Goal: Task Accomplishment & Management: Use online tool/utility

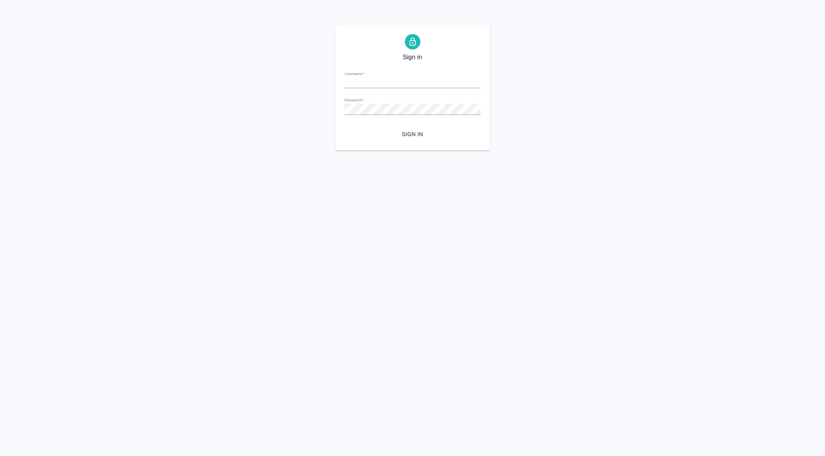
type input "e.gorn@awatera.com"
click at [419, 135] on span "Sign in" at bounding box center [413, 135] width 124 height 10
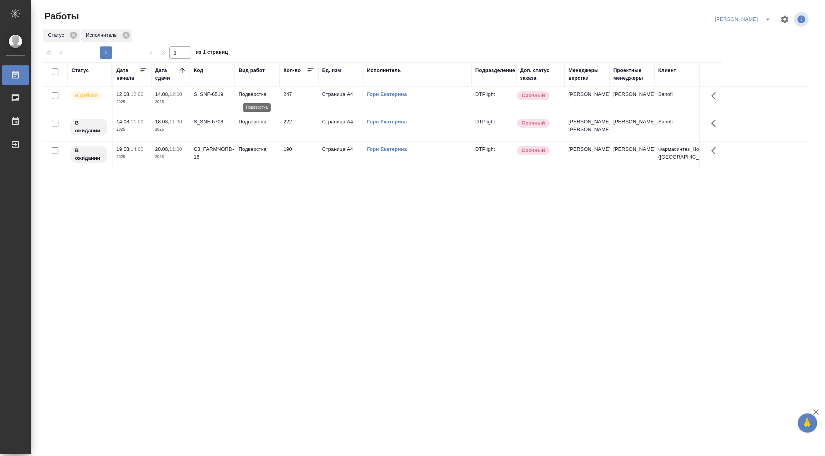
click at [248, 93] on p "Подверстка" at bounding box center [257, 95] width 37 height 8
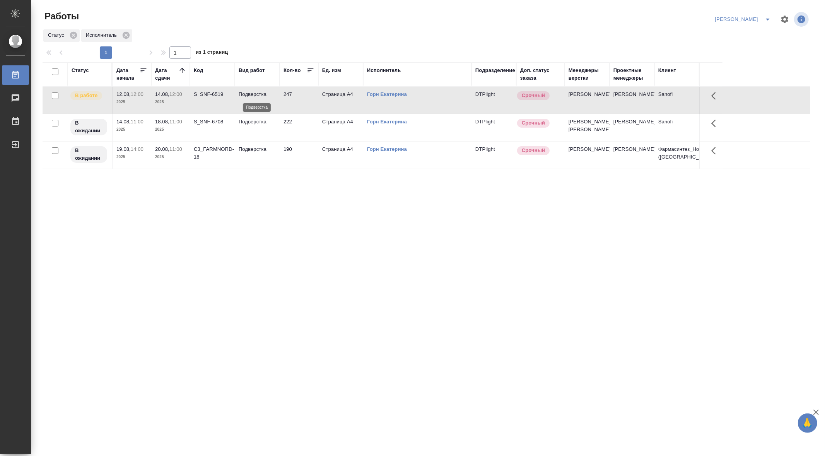
click at [248, 93] on p "Подверстка" at bounding box center [257, 95] width 37 height 8
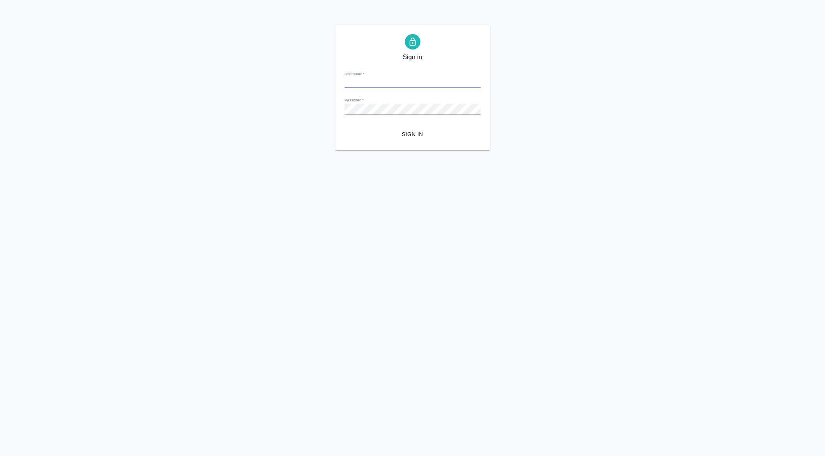
type input "[PERSON_NAME][EMAIL_ADDRESS][DOMAIN_NAME]"
click at [409, 135] on span "Sign in" at bounding box center [413, 135] width 124 height 10
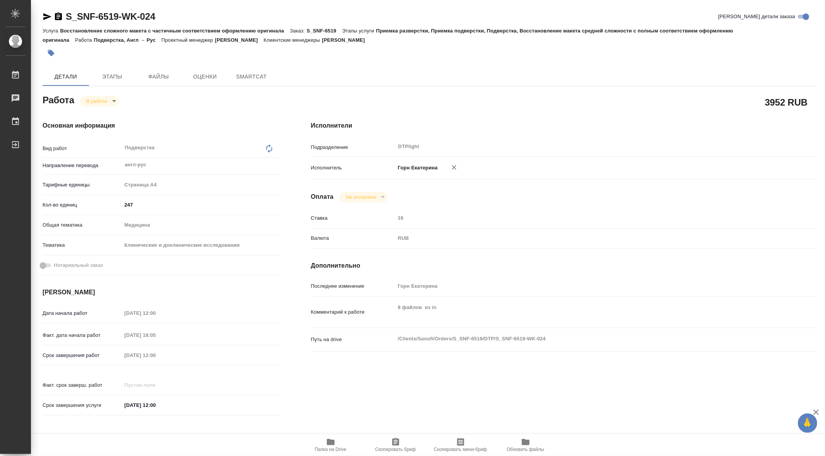
type textarea "x"
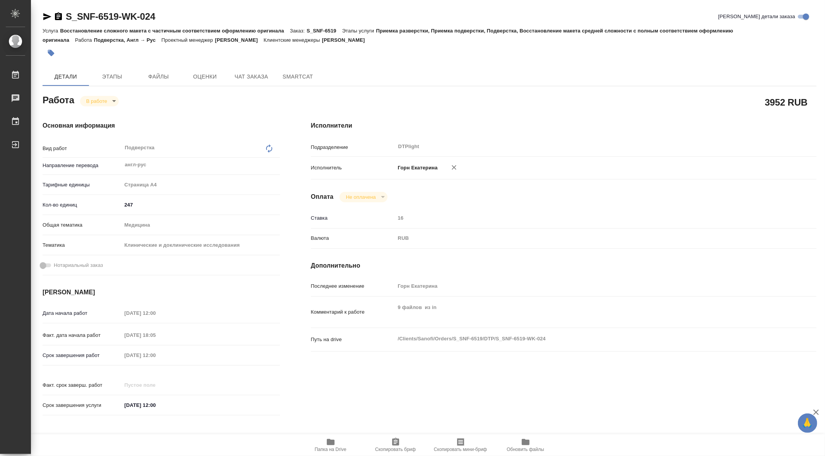
type textarea "x"
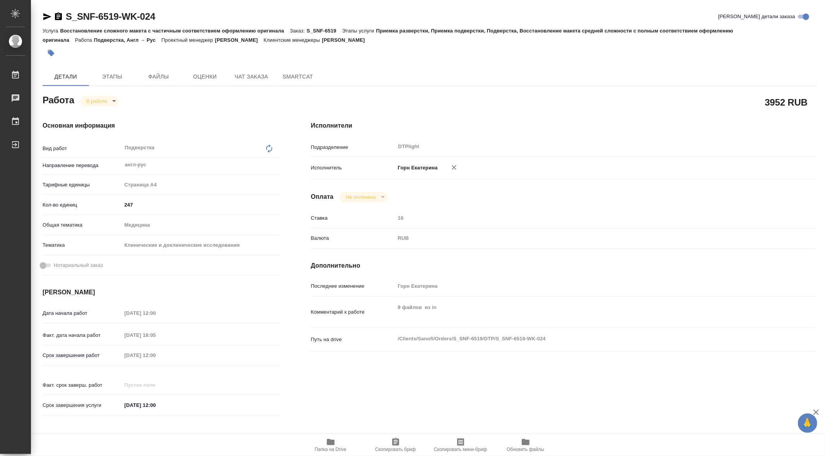
type textarea "x"
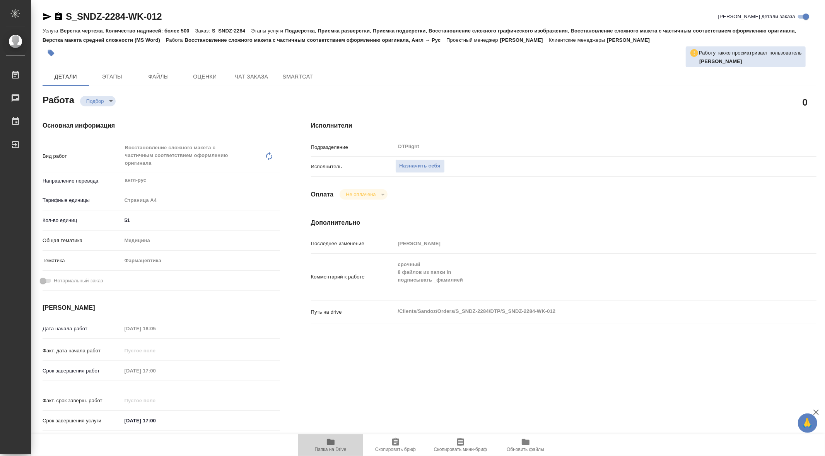
click at [330, 448] on span "Папка на Drive" at bounding box center [331, 449] width 32 height 5
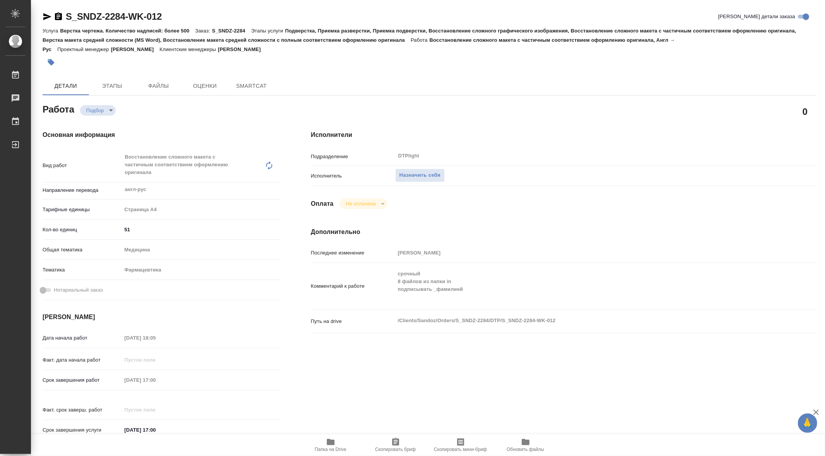
type textarea "x"
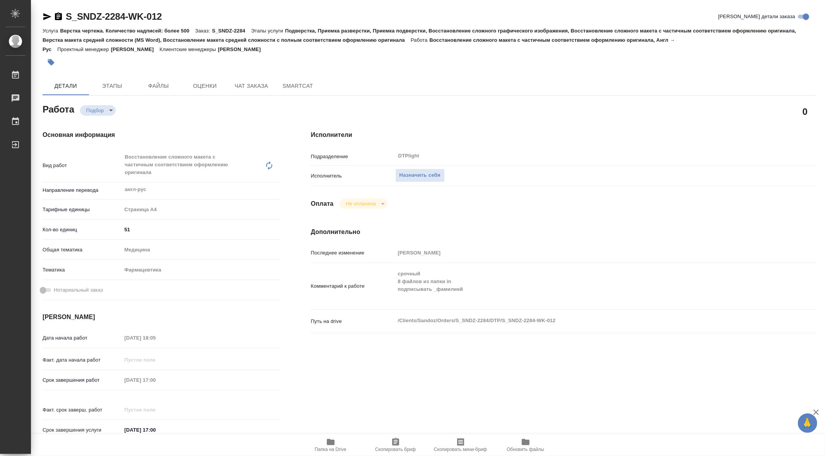
type textarea "x"
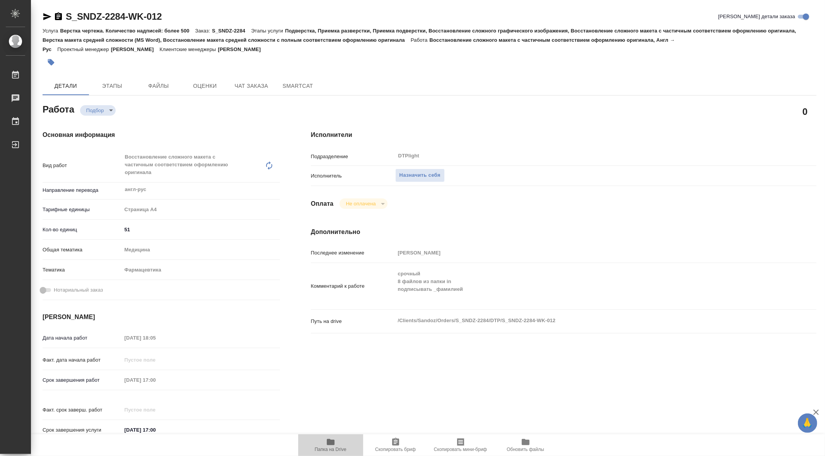
click at [335, 440] on icon "button" at bounding box center [330, 441] width 9 height 9
type textarea "x"
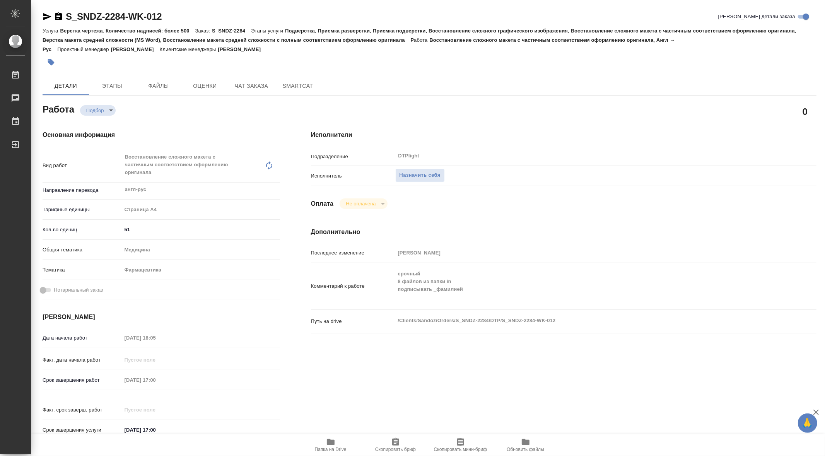
type textarea "x"
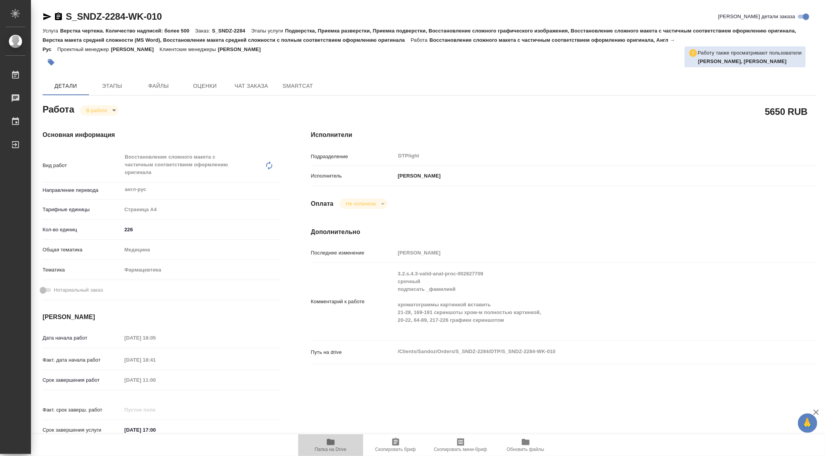
click at [326, 444] on icon "button" at bounding box center [330, 441] width 9 height 9
